Goal: Task Accomplishment & Management: Manage account settings

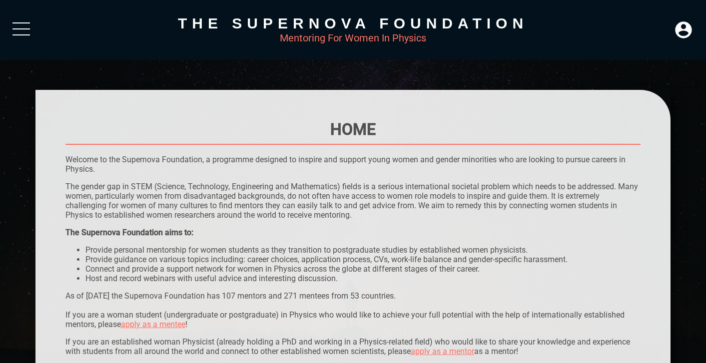
click at [29, 24] on div at bounding box center [20, 31] width 17 height 18
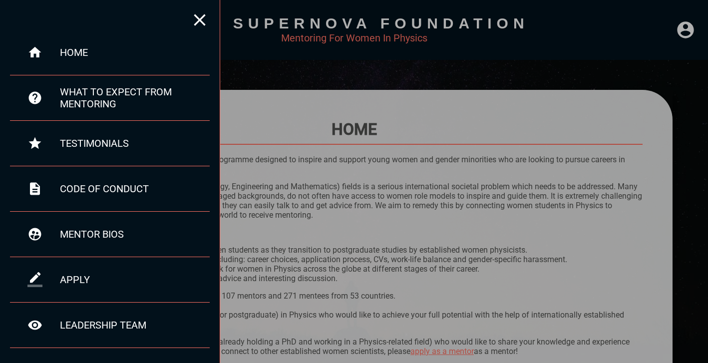
click at [690, 37] on div at bounding box center [354, 181] width 708 height 363
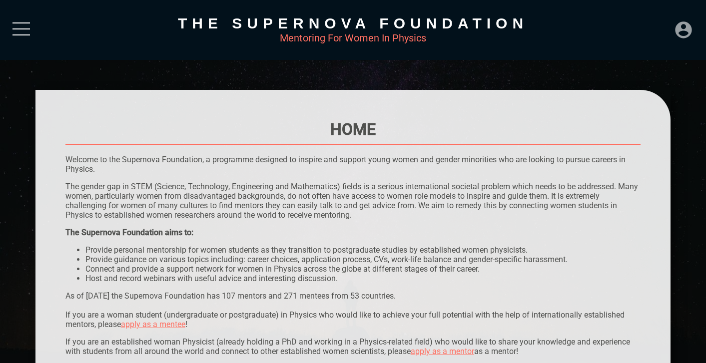
click at [683, 31] on icon at bounding box center [683, 30] width 20 height 20
click at [651, 30] on div "LOGIN" at bounding box center [650, 26] width 32 height 19
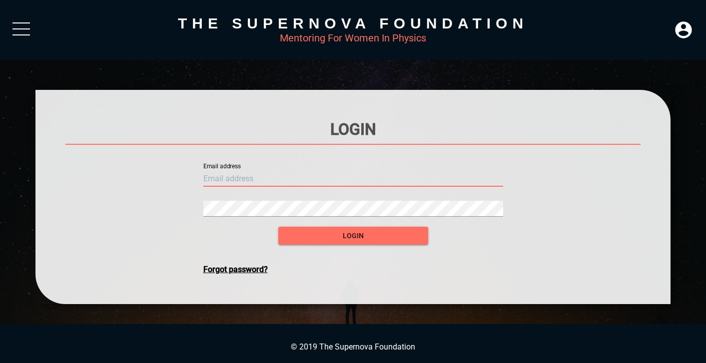
click at [397, 175] on input "text" at bounding box center [353, 179] width 300 height 16
type input "[PERSON_NAME][EMAIL_ADDRESS][PERSON_NAME][DOMAIN_NAME]"
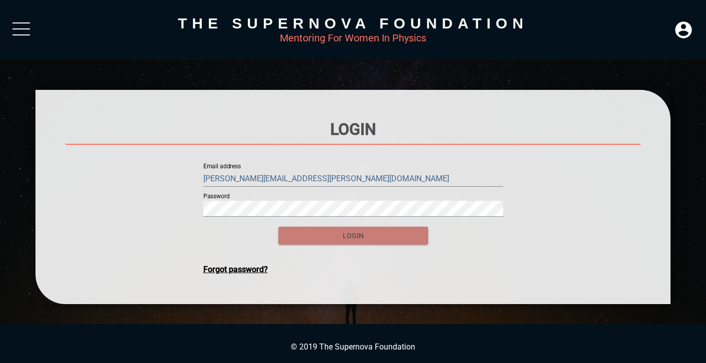
click at [407, 239] on span "login" at bounding box center [353, 236] width 134 height 12
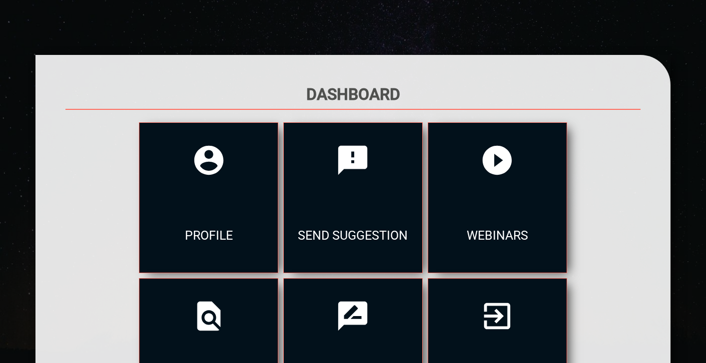
scroll to position [39, 0]
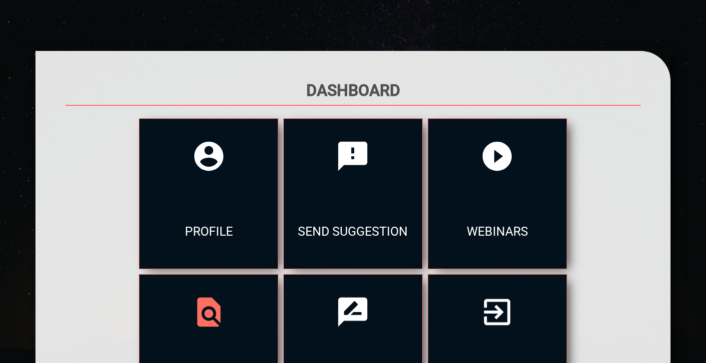
click at [278, 275] on div at bounding box center [208, 312] width 138 height 75
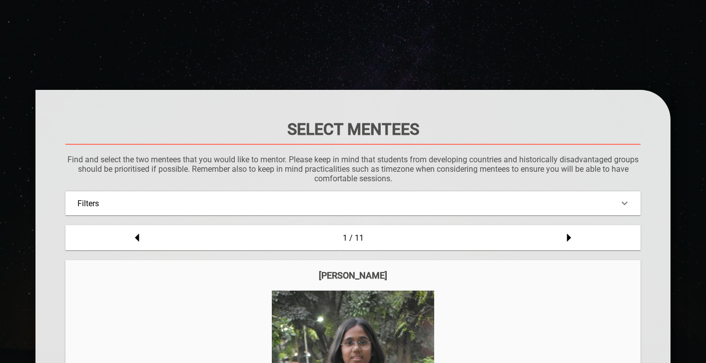
scroll to position [10, 0]
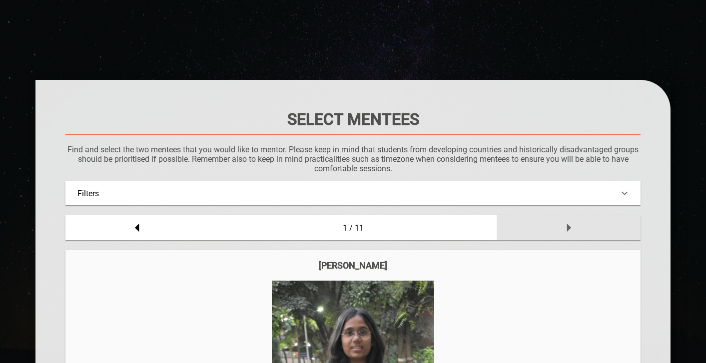
click at [567, 231] on icon at bounding box center [569, 228] width 4 height 8
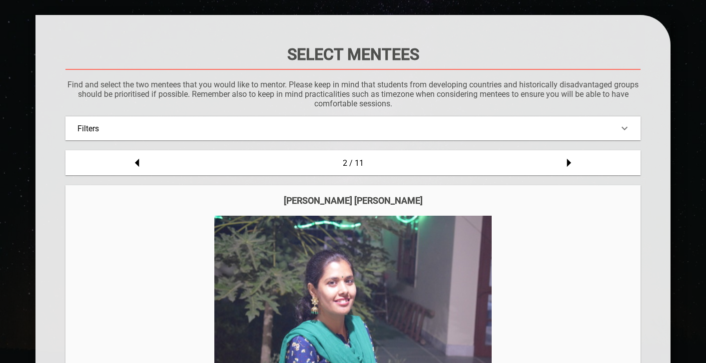
scroll to position [90, 0]
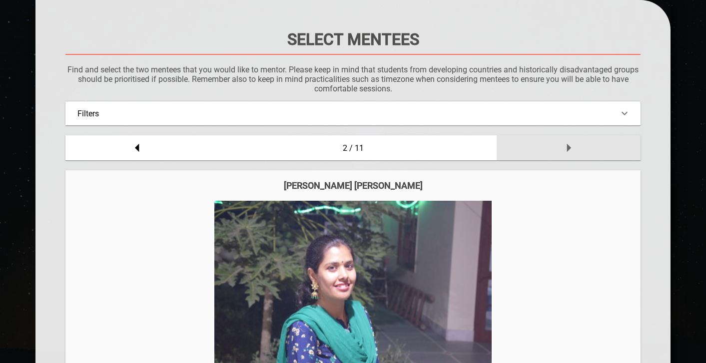
click at [571, 149] on icon at bounding box center [568, 148] width 20 height 20
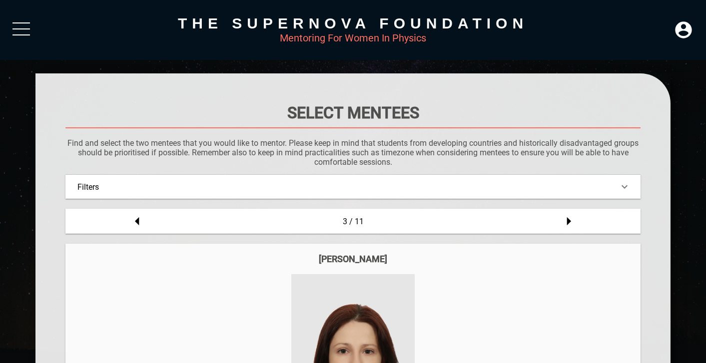
scroll to position [0, 0]
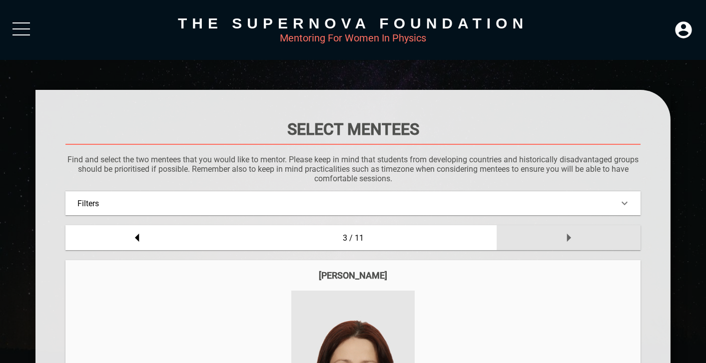
click at [570, 241] on icon at bounding box center [568, 238] width 20 height 20
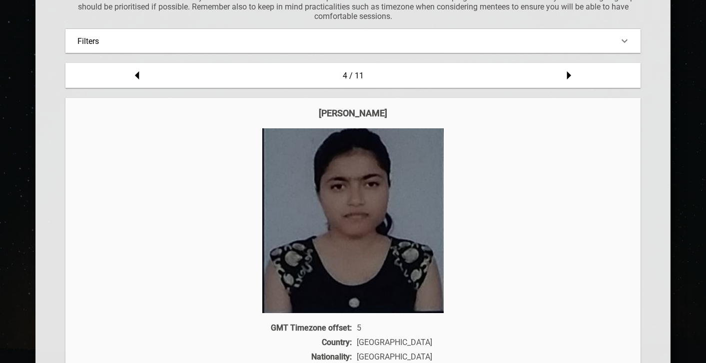
scroll to position [161, 0]
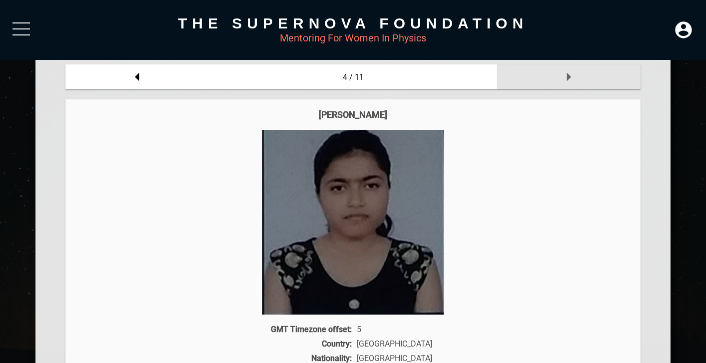
click at [568, 78] on icon at bounding box center [569, 77] width 4 height 8
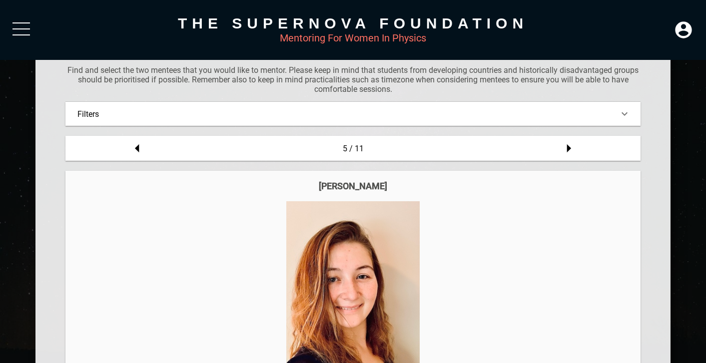
scroll to position [79, 0]
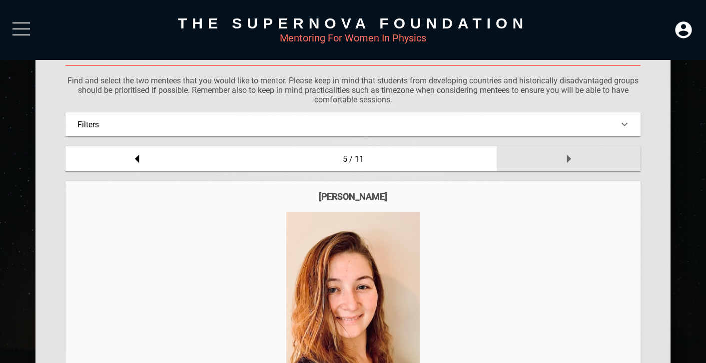
click at [567, 158] on icon at bounding box center [569, 159] width 4 height 8
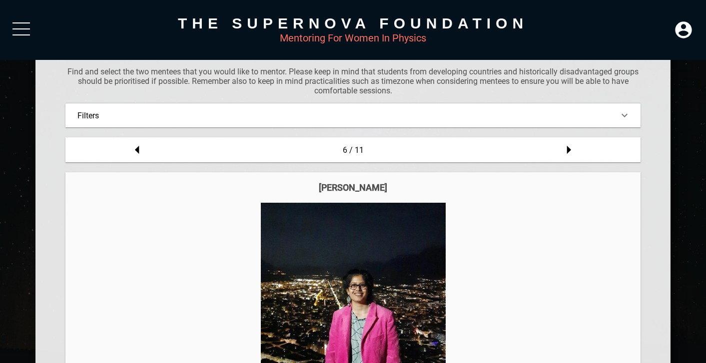
scroll to position [87, 0]
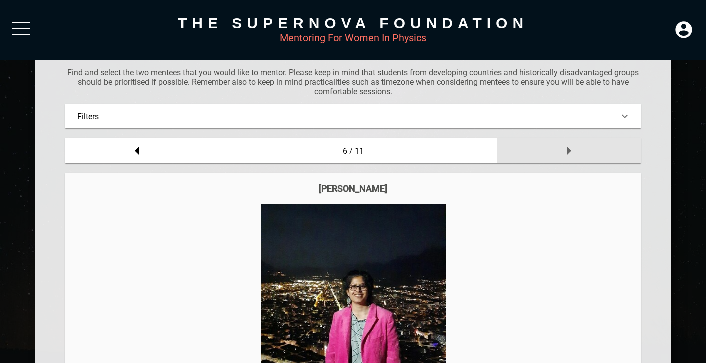
click at [567, 152] on icon at bounding box center [569, 151] width 4 height 8
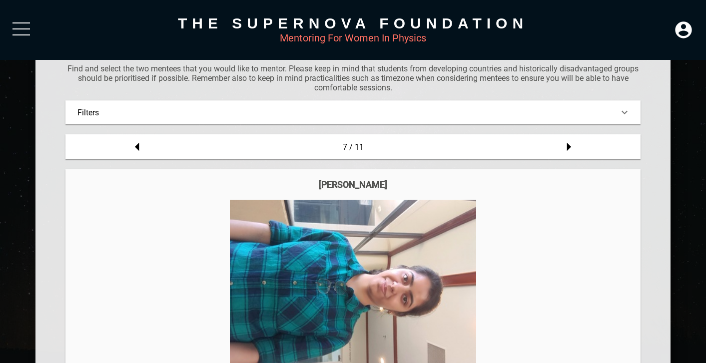
scroll to position [90, 0]
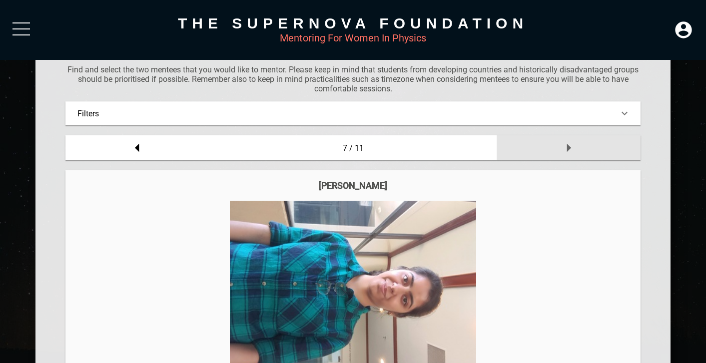
click at [569, 146] on icon at bounding box center [569, 148] width 4 height 8
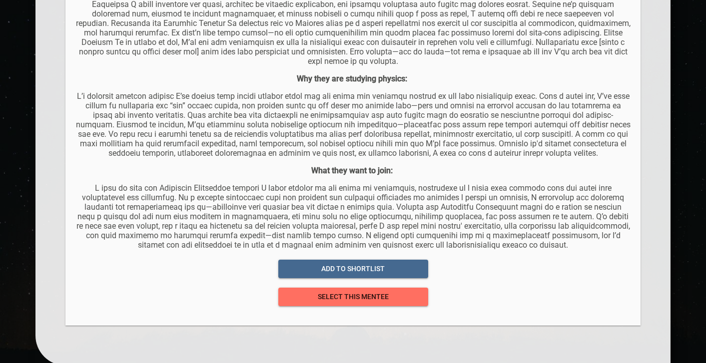
scroll to position [721, 0]
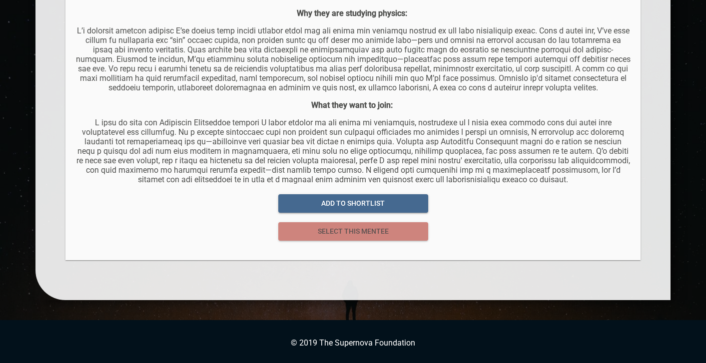
click at [404, 233] on span "select this mentee" at bounding box center [353, 231] width 134 height 12
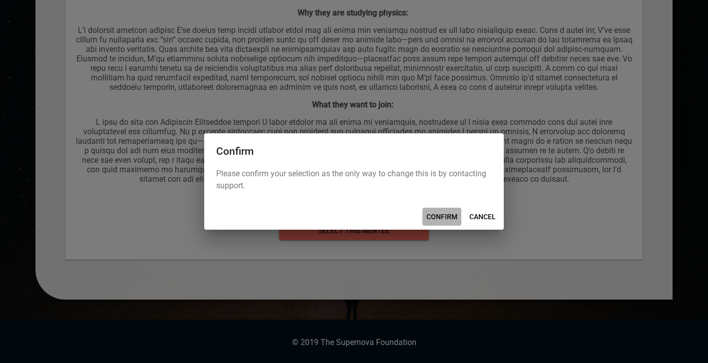
click at [441, 218] on span "CONFIRM" at bounding box center [441, 217] width 31 height 12
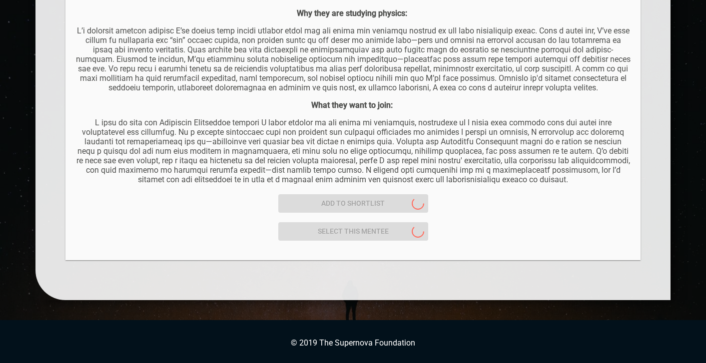
scroll to position [0, 0]
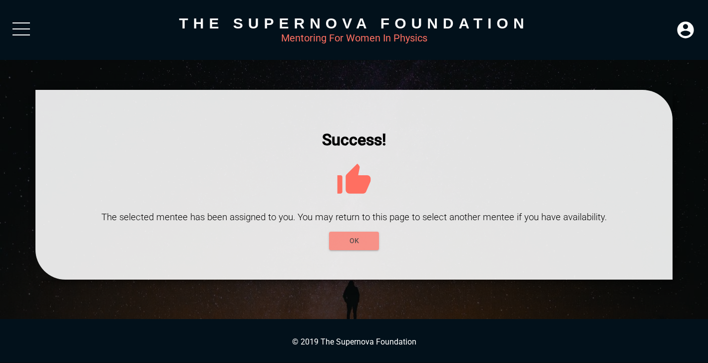
click at [359, 244] on span "OK" at bounding box center [354, 241] width 34 height 12
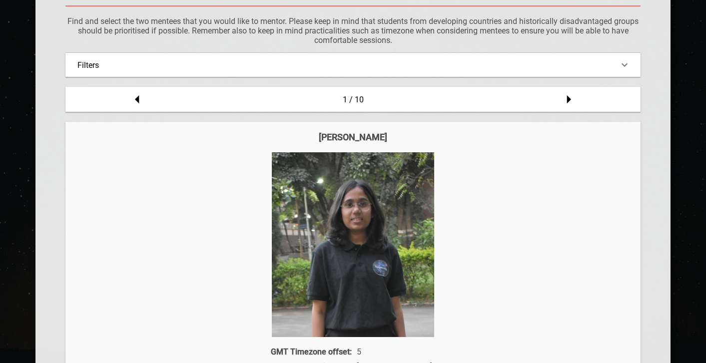
scroll to position [141, 0]
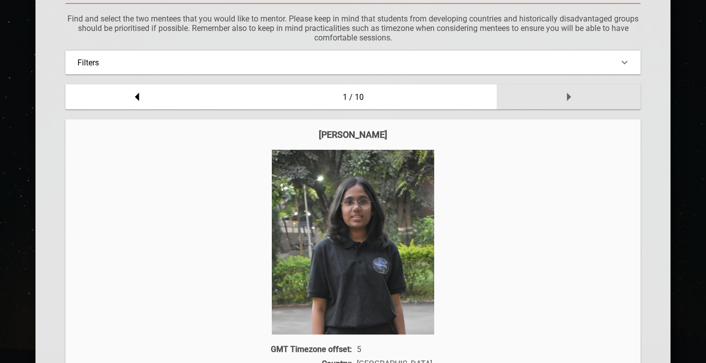
click at [569, 99] on icon at bounding box center [568, 97] width 20 height 20
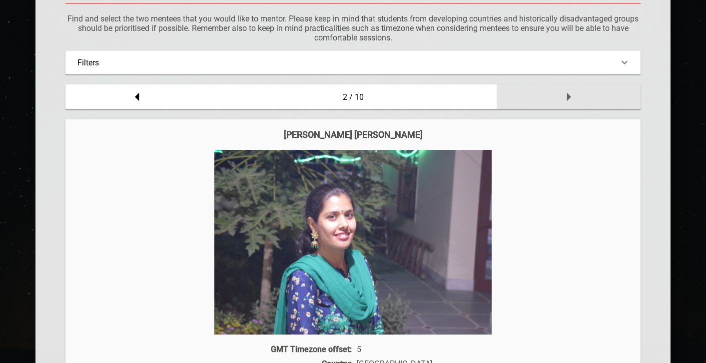
click at [569, 99] on icon at bounding box center [568, 97] width 20 height 20
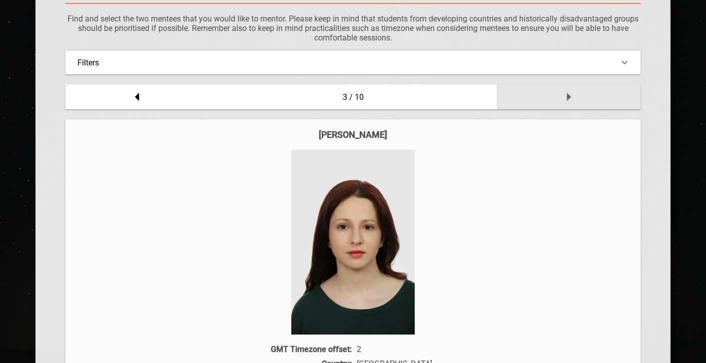
click at [570, 99] on icon at bounding box center [568, 97] width 20 height 20
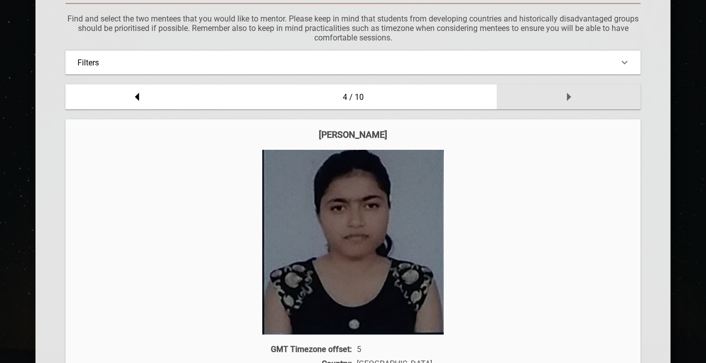
click at [570, 99] on icon at bounding box center [568, 97] width 20 height 20
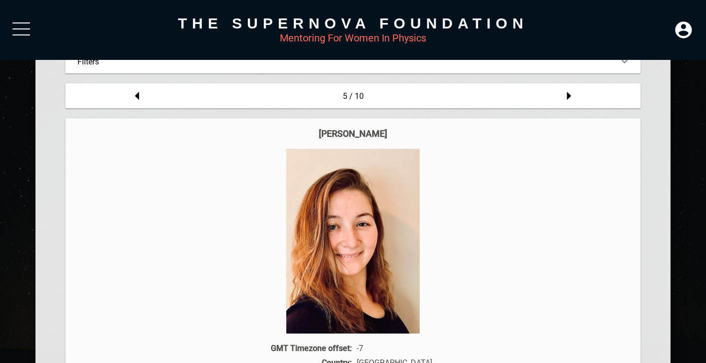
scroll to position [112, 0]
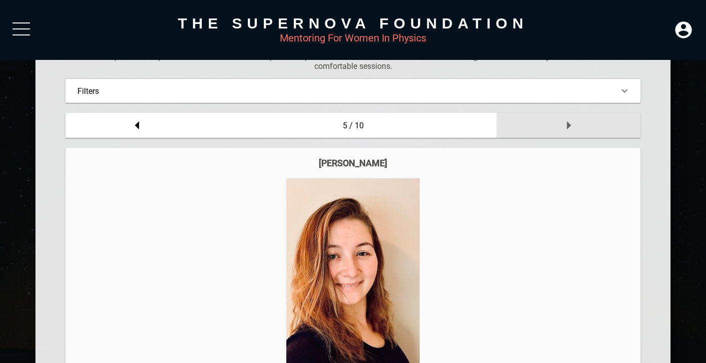
click at [570, 125] on icon at bounding box center [569, 125] width 4 height 8
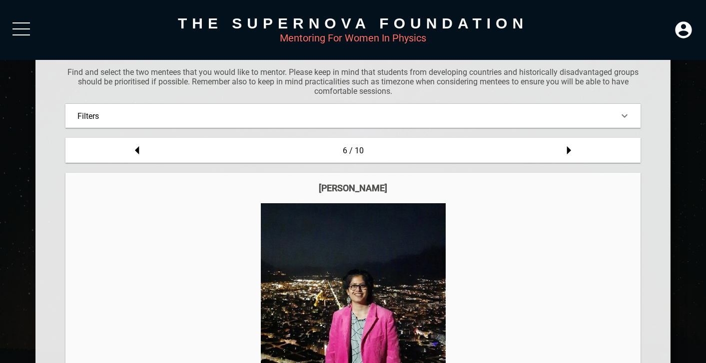
scroll to position [71, 0]
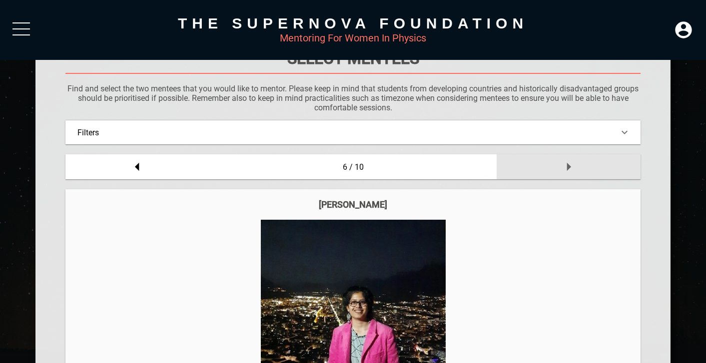
click at [569, 162] on icon at bounding box center [568, 167] width 20 height 20
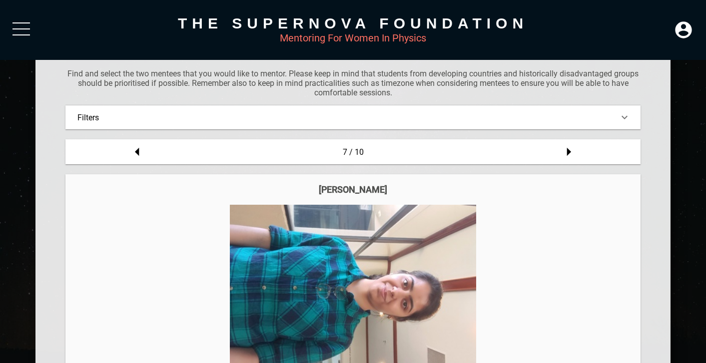
scroll to position [76, 0]
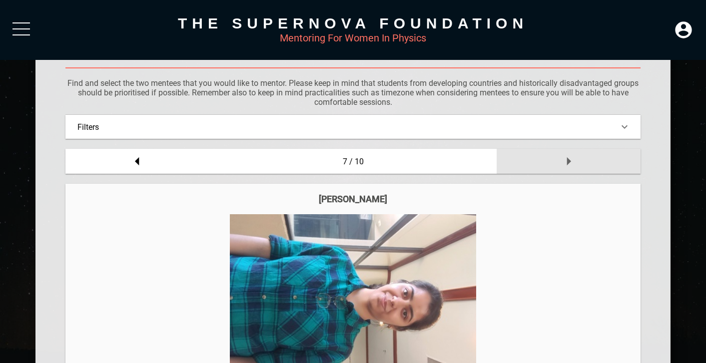
click at [569, 159] on icon at bounding box center [569, 161] width 4 height 8
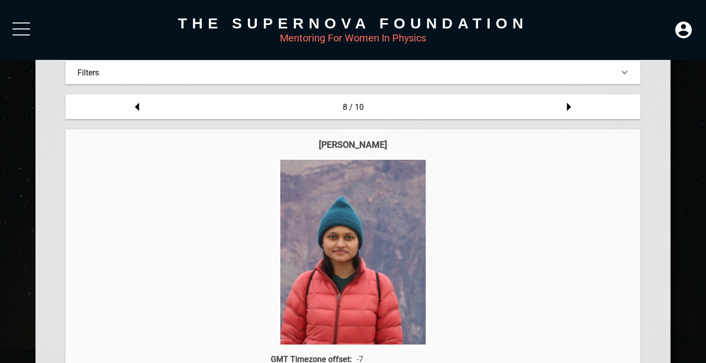
scroll to position [116, 0]
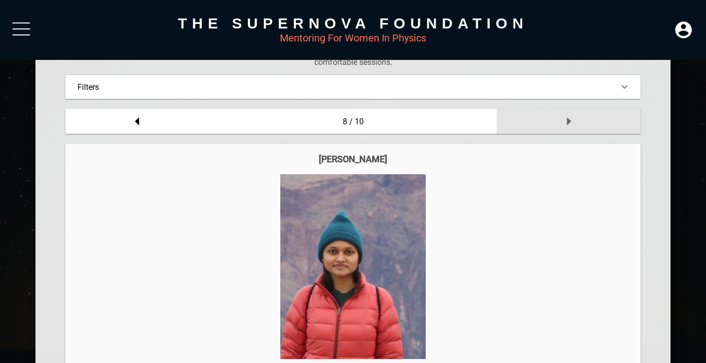
click at [570, 124] on icon at bounding box center [568, 121] width 20 height 20
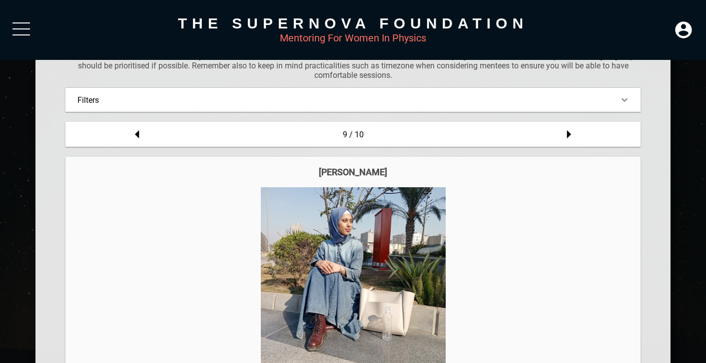
scroll to position [101, 0]
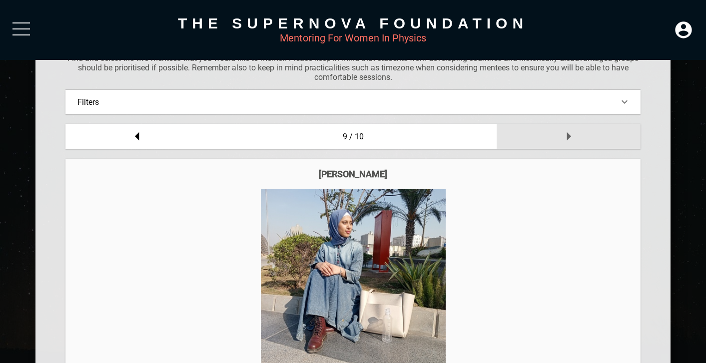
click at [571, 133] on icon at bounding box center [568, 136] width 20 height 20
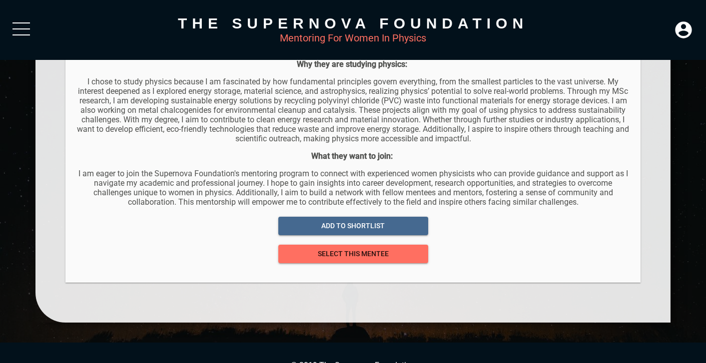
scroll to position [647, 0]
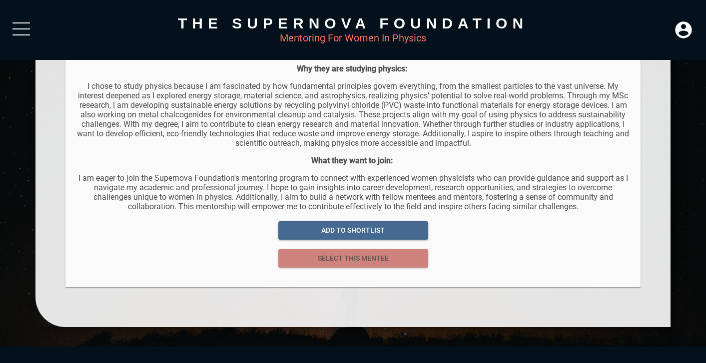
click at [403, 259] on span "select this mentee" at bounding box center [353, 258] width 134 height 12
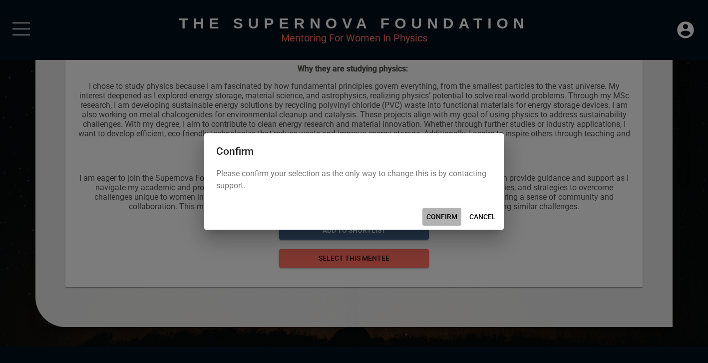
click at [448, 218] on span "CONFIRM" at bounding box center [441, 217] width 31 height 12
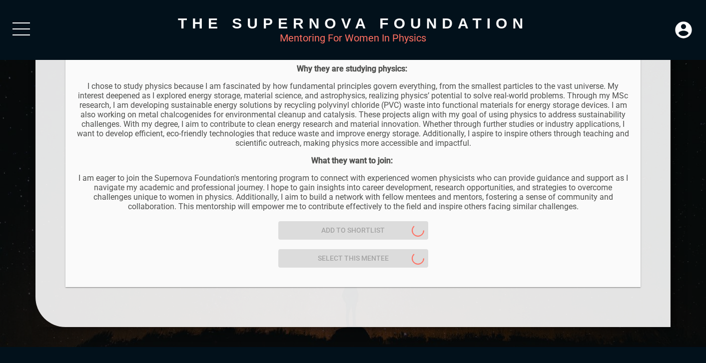
scroll to position [0, 0]
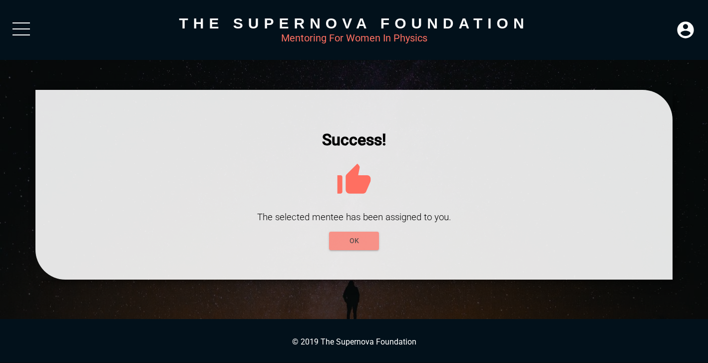
click at [363, 246] on span "OK" at bounding box center [354, 241] width 34 height 12
